Goal: Task Accomplishment & Management: Use online tool/utility

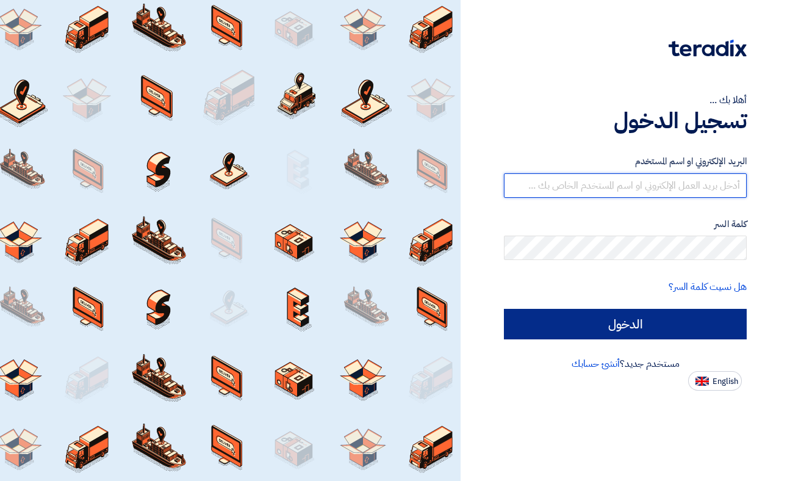
type input "[DOMAIN_NAME][EMAIL_ADDRESS][DOMAIN_NAME]"
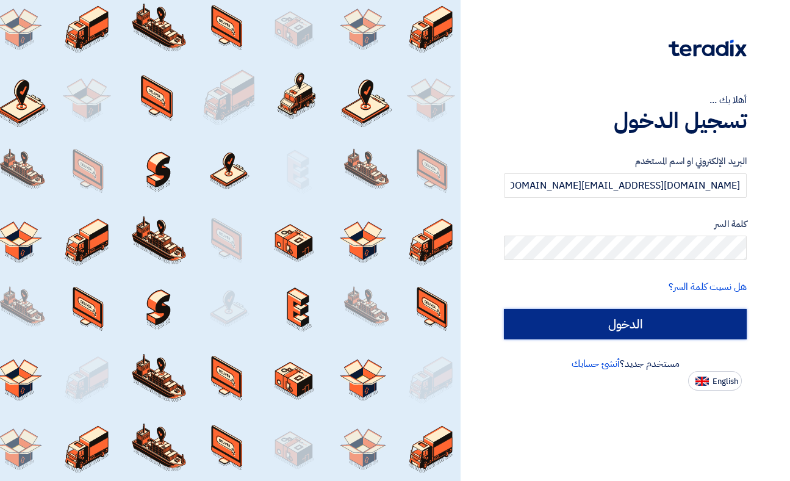
click at [698, 324] on input "الدخول" at bounding box center [625, 324] width 243 height 31
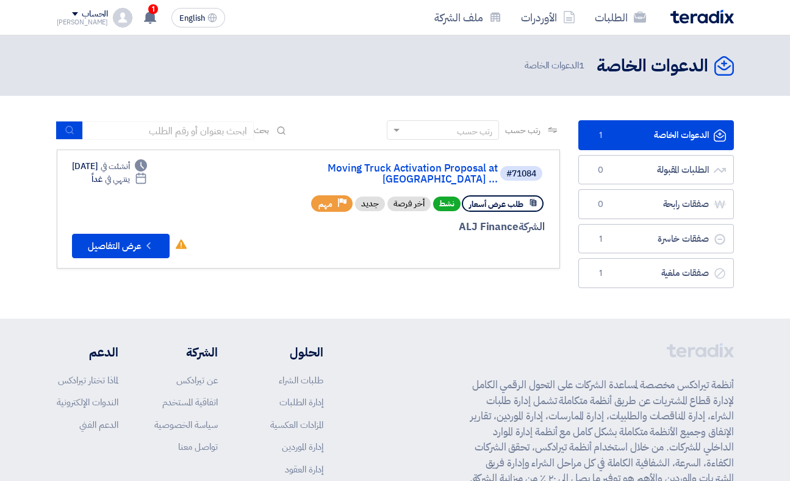
click at [663, 135] on link "الدعوات الخاصة الدعوات الخاصة 1" at bounding box center [657, 135] width 156 height 30
click at [505, 198] on span "طلب عرض أسعار" at bounding box center [496, 204] width 54 height 12
click at [128, 236] on button "Check details عرض التفاصيل" at bounding box center [121, 246] width 98 height 24
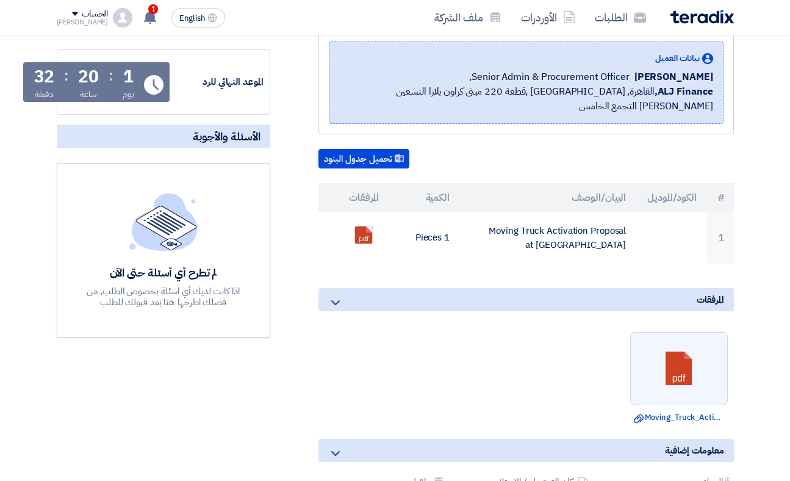
scroll to position [203, 0]
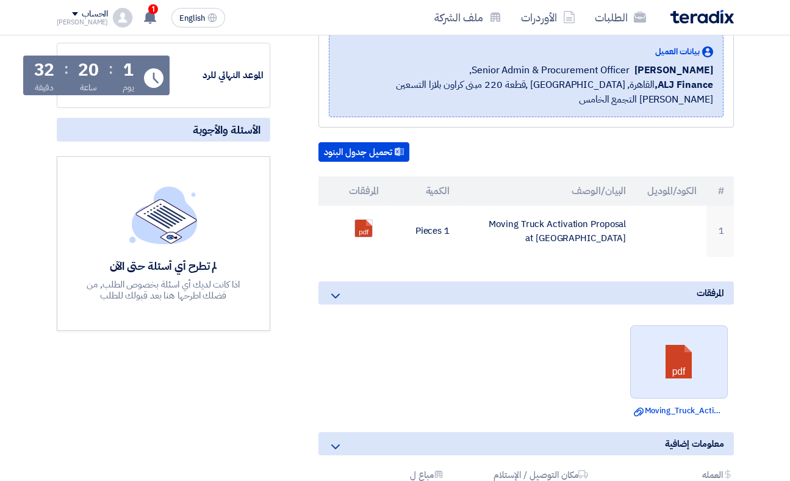
click at [671, 344] on link at bounding box center [680, 362] width 98 height 73
